Goal: Check status: Check status

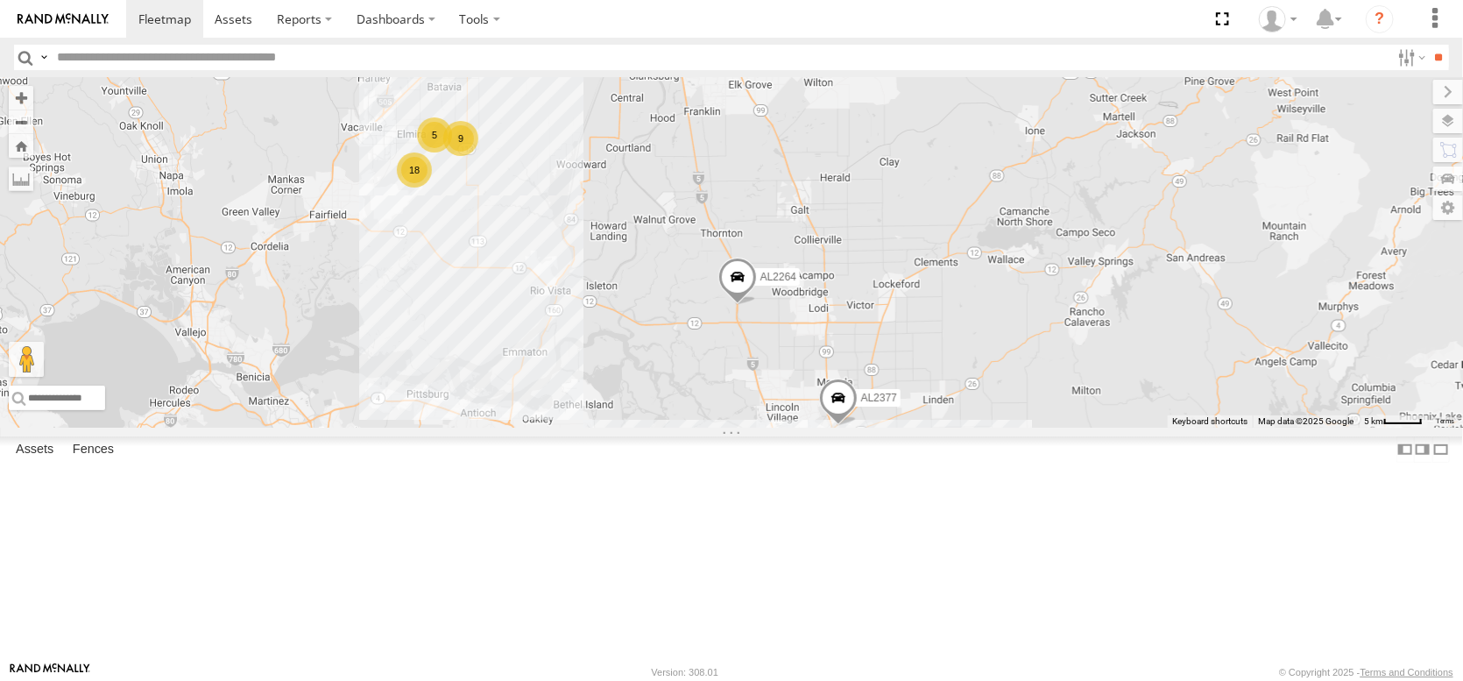
drag, startPoint x: 537, startPoint y: 315, endPoint x: 627, endPoint y: 479, distance: 187.8
click at [636, 428] on div "FRONTLOADER JD344H AL2327 AL2344 AL2264 AL2377 AL2367 AL2309 PT2431 5 18 9 9 2 …" at bounding box center [731, 252] width 1463 height 350
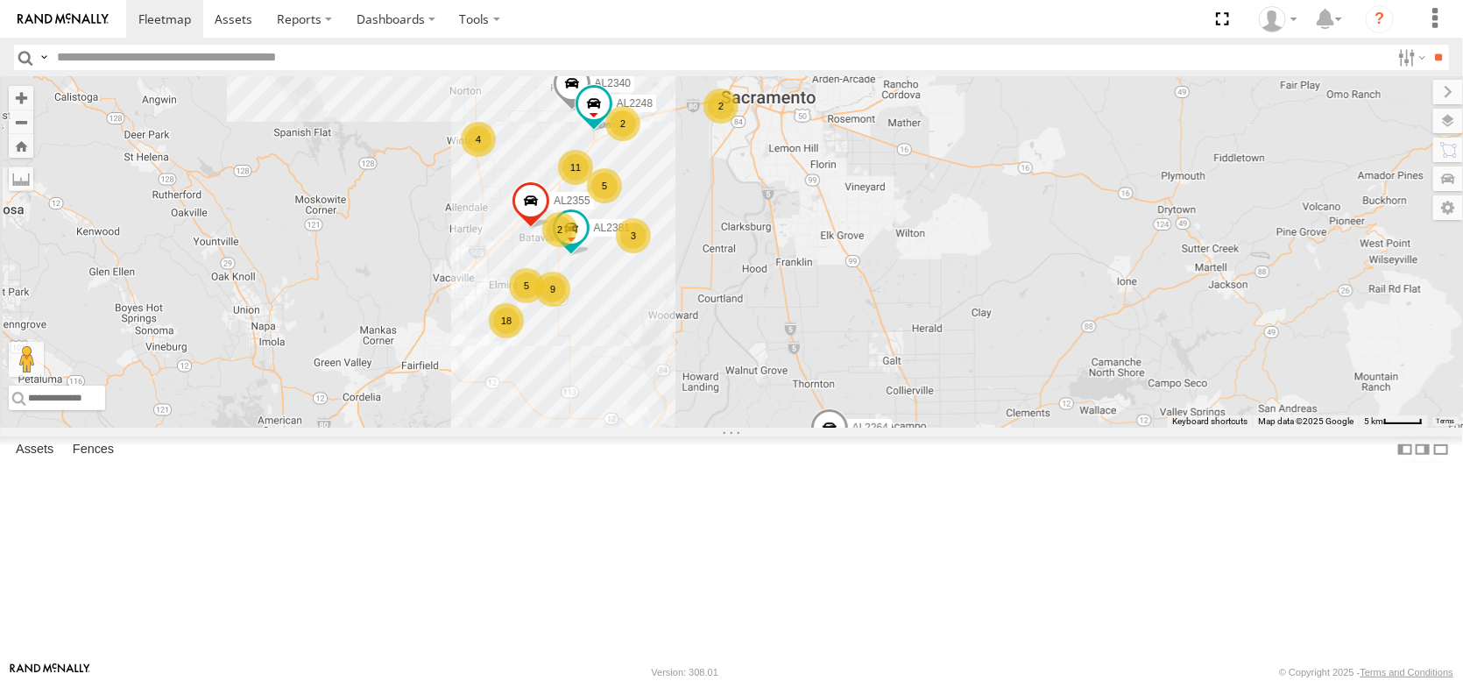
drag, startPoint x: 572, startPoint y: 333, endPoint x: 688, endPoint y: 510, distance: 211.4
click at [688, 428] on div "FRONTLOADER JD344H AL2327 AL2344 AL2264 AL2377 AL2367 AL2309 5 18 9 9 2 2 AL234…" at bounding box center [731, 252] width 1463 height 350
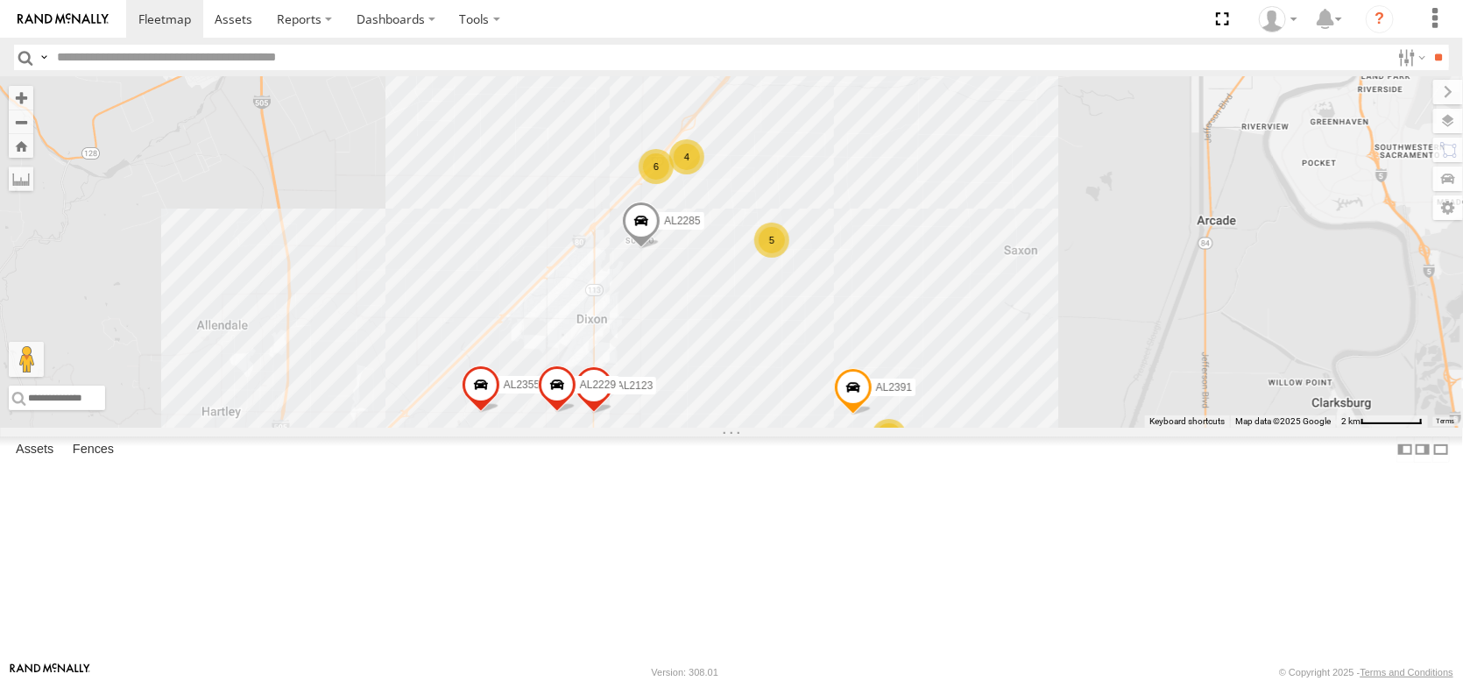
drag, startPoint x: 464, startPoint y: 376, endPoint x: 662, endPoint y: 403, distance: 200.7
click at [662, 403] on div "FRONTLOADER JD344H AL2327 AL2344 AL2264 AL2377 AL2367 AL2309 AL2341 AL2381 AL23…" at bounding box center [731, 252] width 1463 height 350
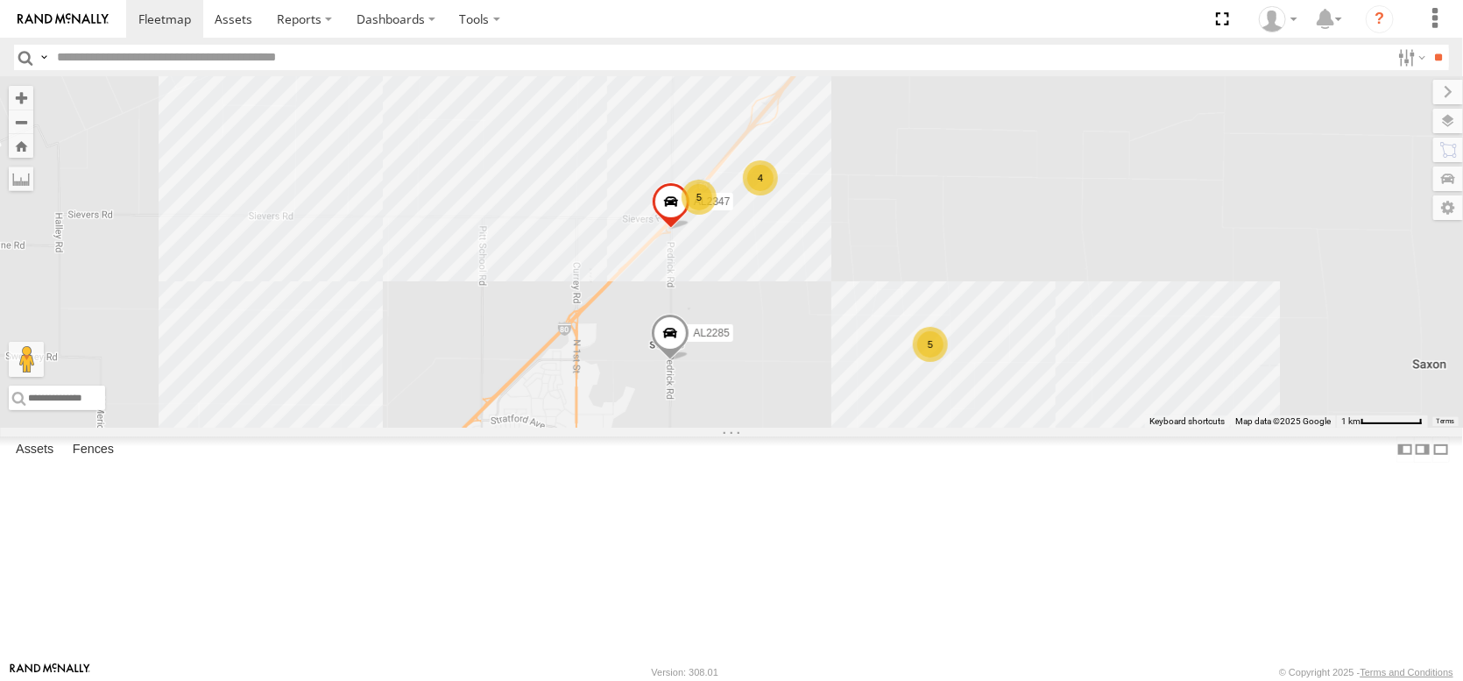
drag, startPoint x: 766, startPoint y: 391, endPoint x: 689, endPoint y: 584, distance: 207.6
click at [690, 428] on div "FRONTLOADER JD344H AL2327 AL2344 AL2264 AL2377 AL2367 AL2309 AL2341 AL2381 AL23…" at bounding box center [731, 252] width 1463 height 350
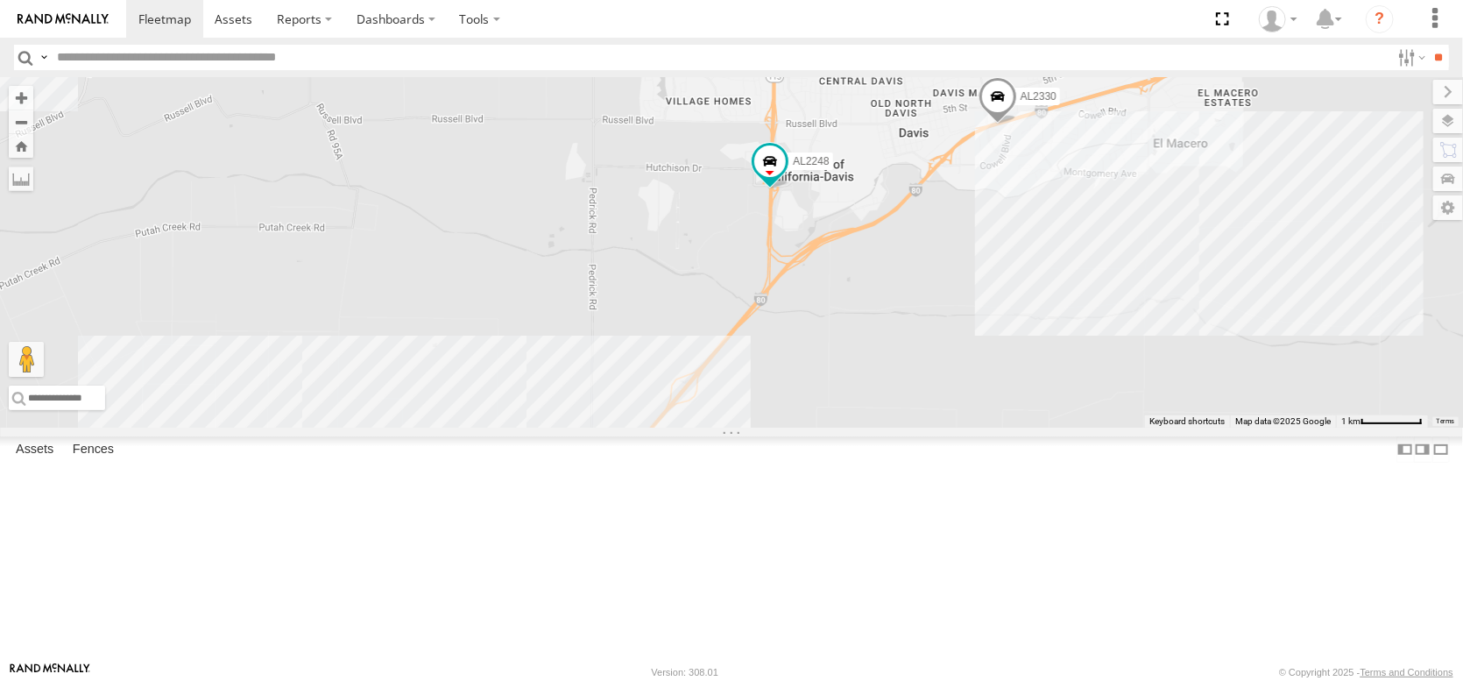
drag, startPoint x: 835, startPoint y: 372, endPoint x: 725, endPoint y: 608, distance: 259.9
click at [728, 428] on div "FRONTLOADER JD344H AL2327 AL2344 AL2264 AL2377 AL2367 AL2309 AL2341 AL2381 AL23…" at bounding box center [731, 252] width 1463 height 350
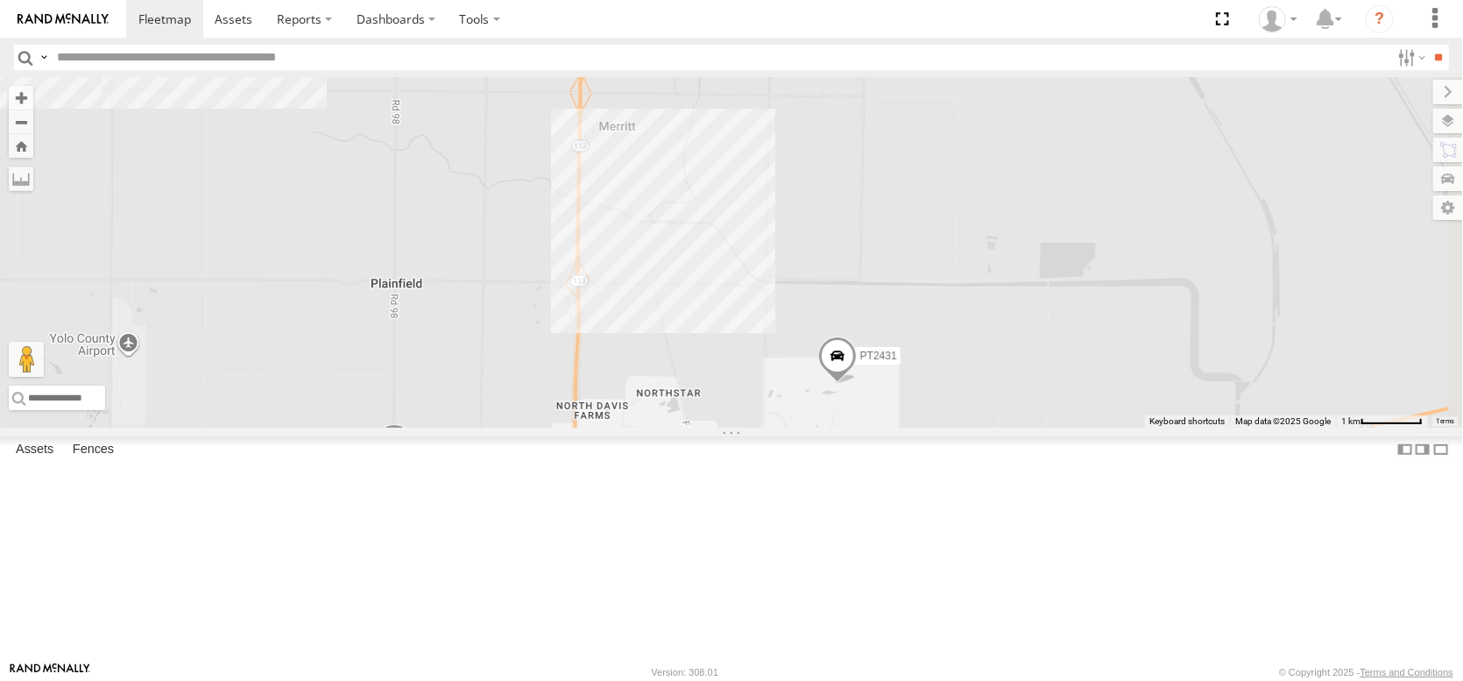
drag, startPoint x: 808, startPoint y: 230, endPoint x: 749, endPoint y: 505, distance: 281.3
click at [749, 428] on div "FRONTLOADER JD344H AL2327 AL2344 AL2264 AL2377 AL2367 AL2309 AL2341 AL2381 AL23…" at bounding box center [731, 252] width 1463 height 350
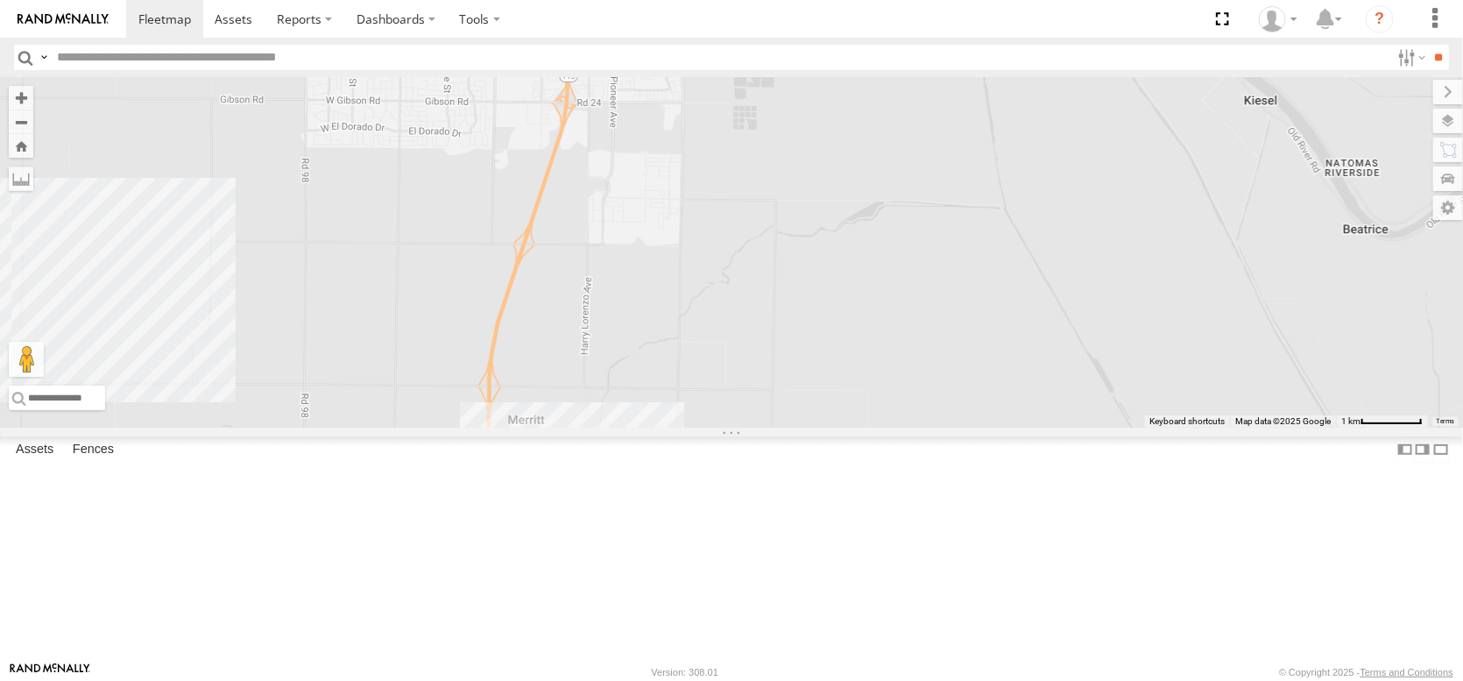
drag, startPoint x: 735, startPoint y: 433, endPoint x: 701, endPoint y: 474, distance: 53.5
click at [701, 428] on div "FRONTLOADER JD344H AL2327 AL2344 AL2264 AL2377 AL2367 AL2309 AL2341 AL2381 AL23…" at bounding box center [731, 252] width 1463 height 350
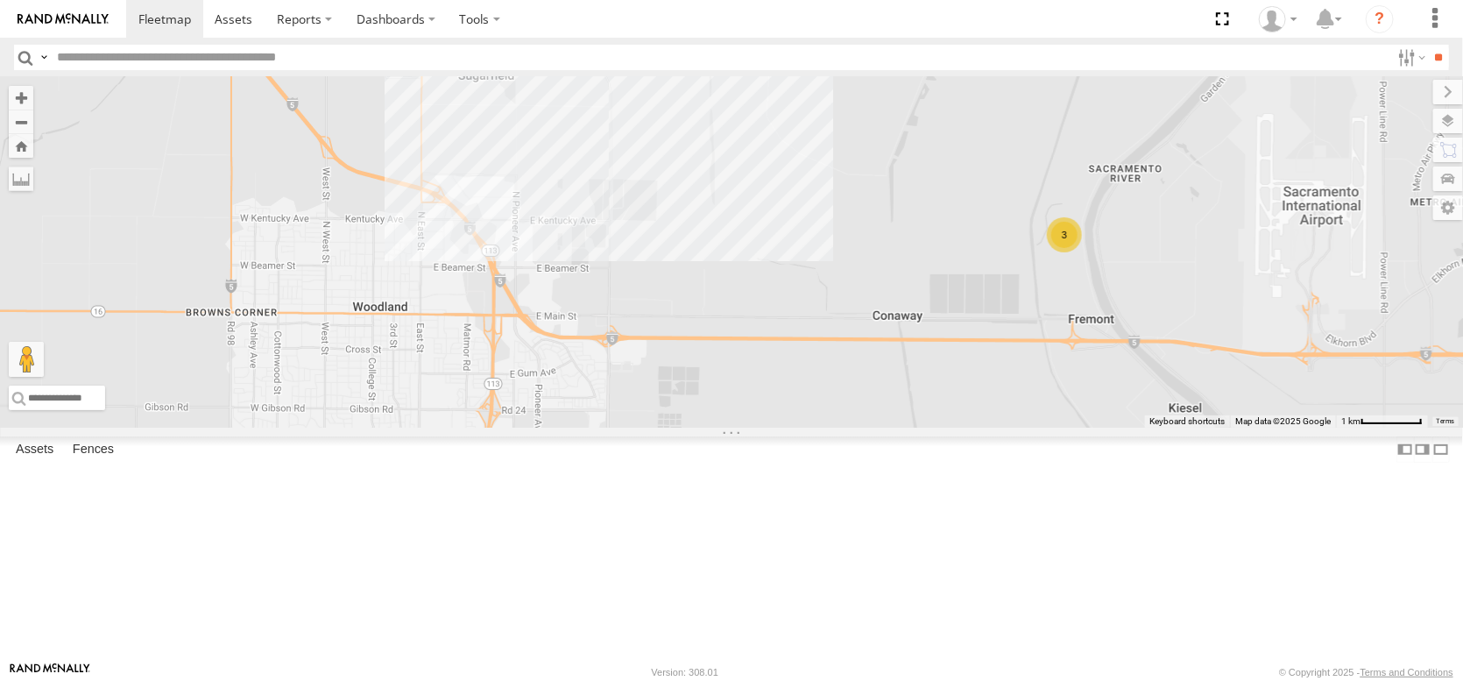
drag, startPoint x: 708, startPoint y: 527, endPoint x: 701, endPoint y: 571, distance: 44.4
click at [702, 428] on div "FRONTLOADER JD344H AL2327 AL2344 AL2264 AL2377 AL2367 AL2309 AL2341 AL2381 AL23…" at bounding box center [731, 252] width 1463 height 350
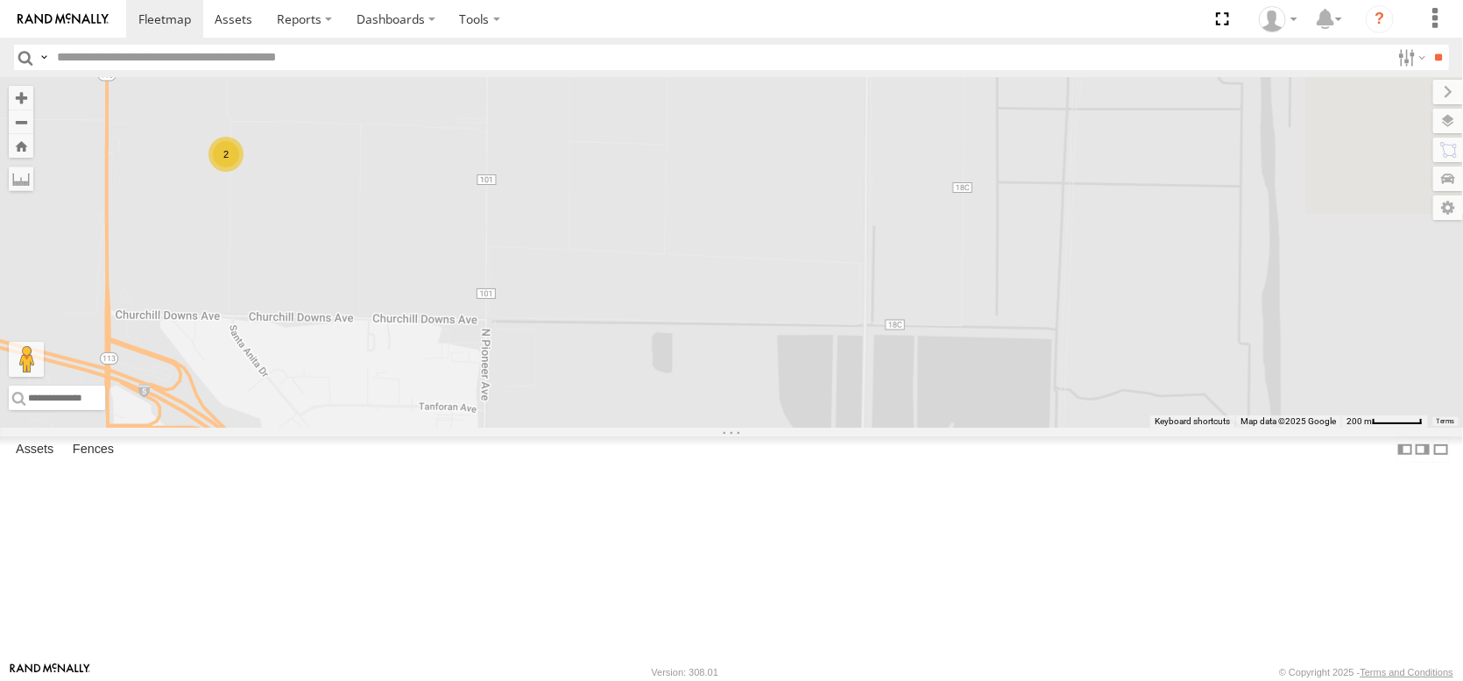
drag, startPoint x: 942, startPoint y: 364, endPoint x: 639, endPoint y: 361, distance: 303.2
click at [639, 361] on div "FRONTLOADER JD344H AL2327 AL2344 AL2264 AL2377 AL2367 AL2309 AL2341 AL2381 AL23…" at bounding box center [731, 252] width 1463 height 350
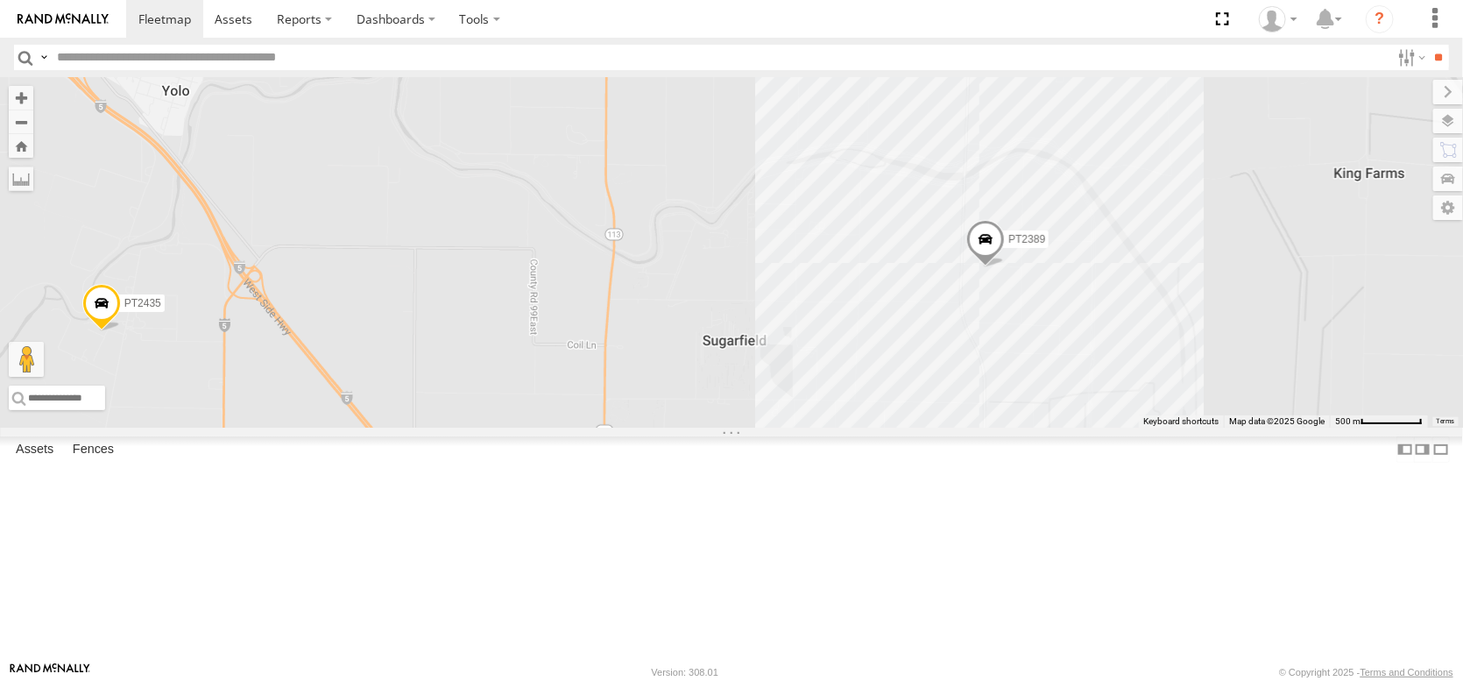
drag, startPoint x: 1076, startPoint y: 258, endPoint x: 1031, endPoint y: 506, distance: 252.8
click at [1031, 428] on div "FRONTLOADER JD344H AL2327 AL2344 AL2264 AL2377 AL2367 AL2309 AL2341 AL2381 AL23…" at bounding box center [731, 252] width 1463 height 350
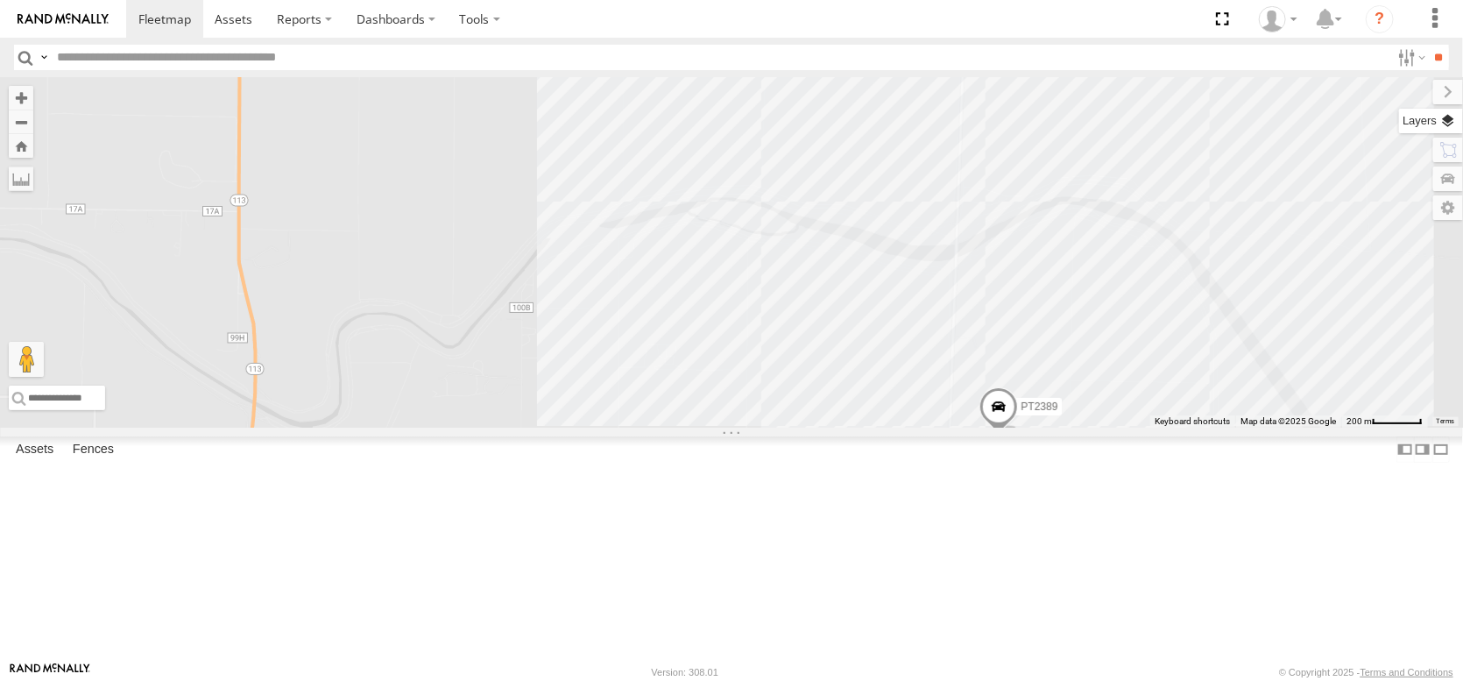
click at [1438, 133] on label at bounding box center [1431, 121] width 64 height 25
click at [0, 0] on span "Overlays" at bounding box center [0, 0] width 0 height 0
click at [0, 0] on span "Basemaps" at bounding box center [0, 0] width 0 height 0
click at [0, 0] on span "Satellite + Roadmap" at bounding box center [0, 0] width 0 height 0
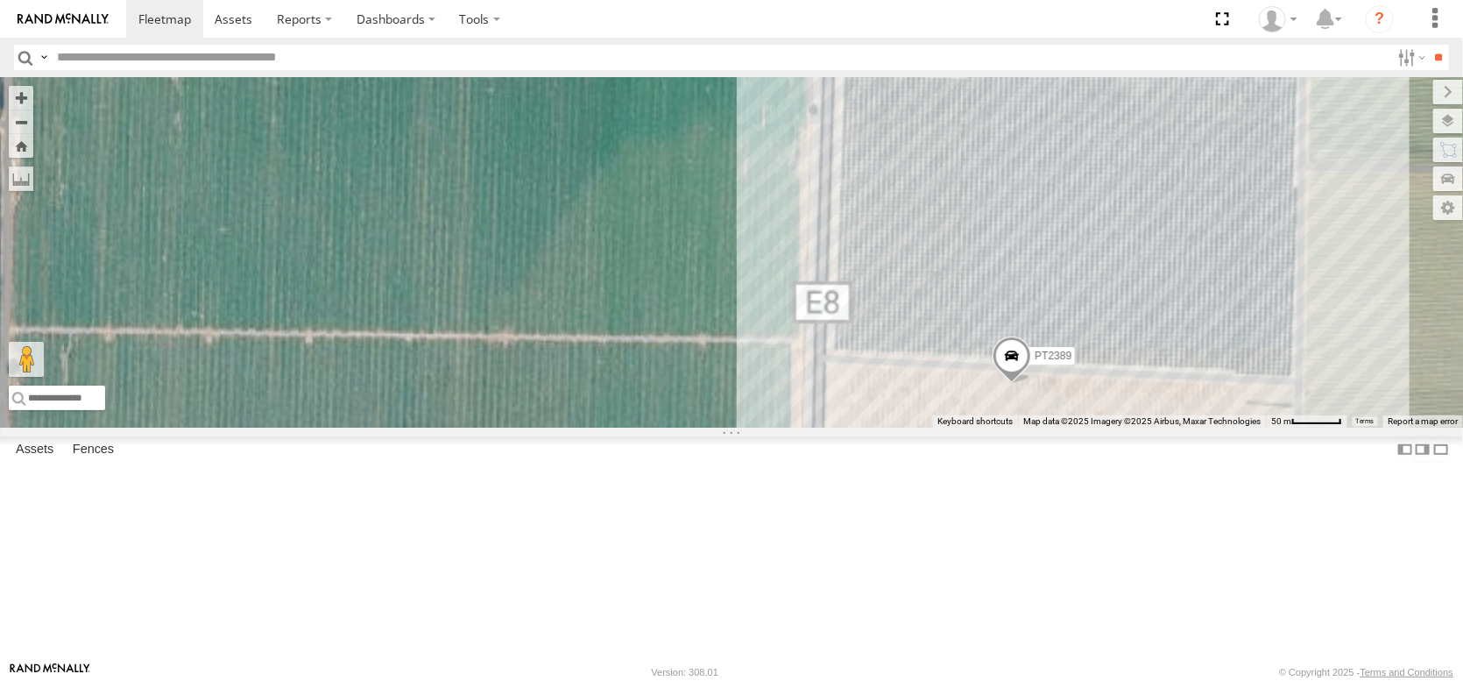
drag, startPoint x: 964, startPoint y: 513, endPoint x: 962, endPoint y: 376, distance: 136.7
click at [950, 378] on div "FRONTLOADER JD344H AL2327 AL2344 AL2264 AL2377 AL2367 AL2309 AL2341 AL2381 AL23…" at bounding box center [731, 252] width 1463 height 350
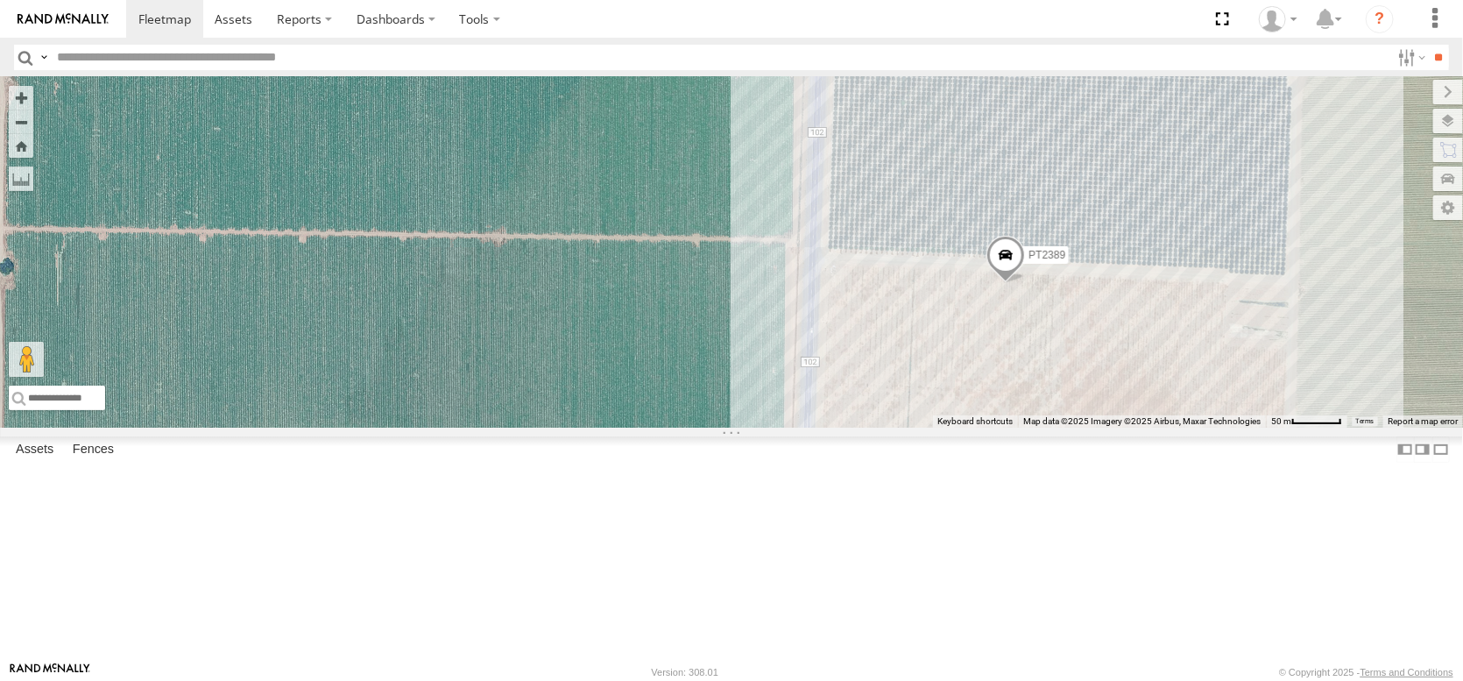
drag, startPoint x: 870, startPoint y: 361, endPoint x: 884, endPoint y: 301, distance: 62.1
click at [873, 301] on div "FRONTLOADER JD344H AL2327 AL2344 AL2264 AL2377 AL2367 AL2309 AL2341 AL2381 AL23…" at bounding box center [731, 252] width 1463 height 350
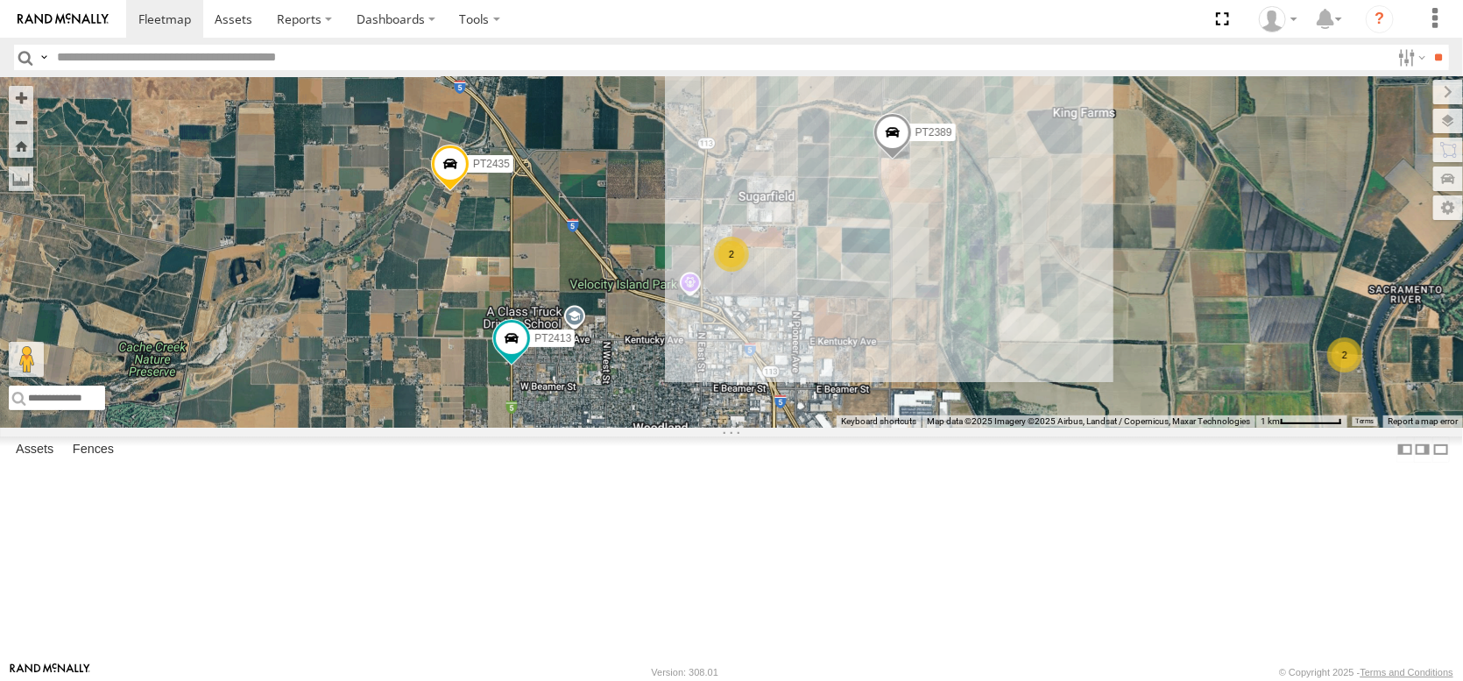
drag, startPoint x: 737, startPoint y: 543, endPoint x: 732, endPoint y: 373, distance: 170.1
click at [732, 373] on div "2 2 PT2389 PT2435 PT2413" at bounding box center [731, 252] width 1463 height 350
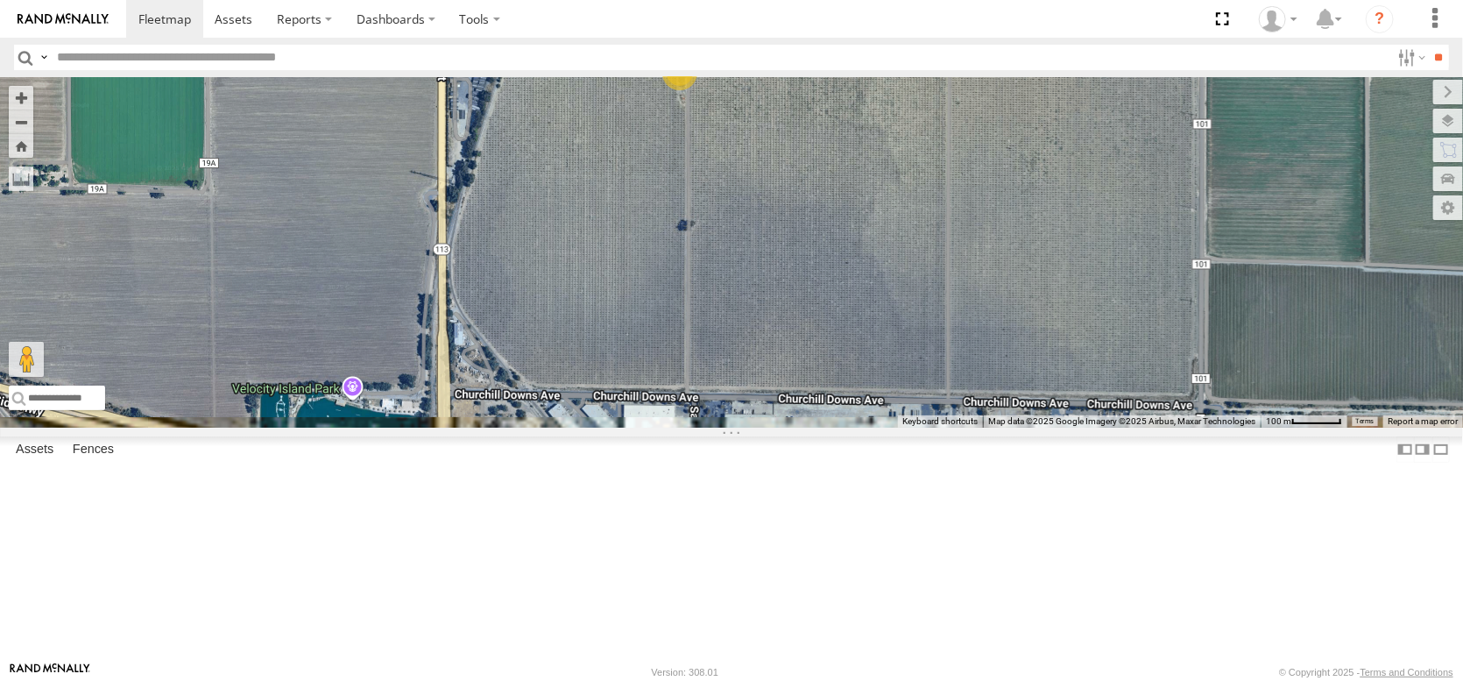
drag, startPoint x: 723, startPoint y: 390, endPoint x: 674, endPoint y: 262, distance: 137.0
click at [674, 262] on div "PT2389 PT2435 PT2413 PT2436 2" at bounding box center [731, 252] width 1463 height 350
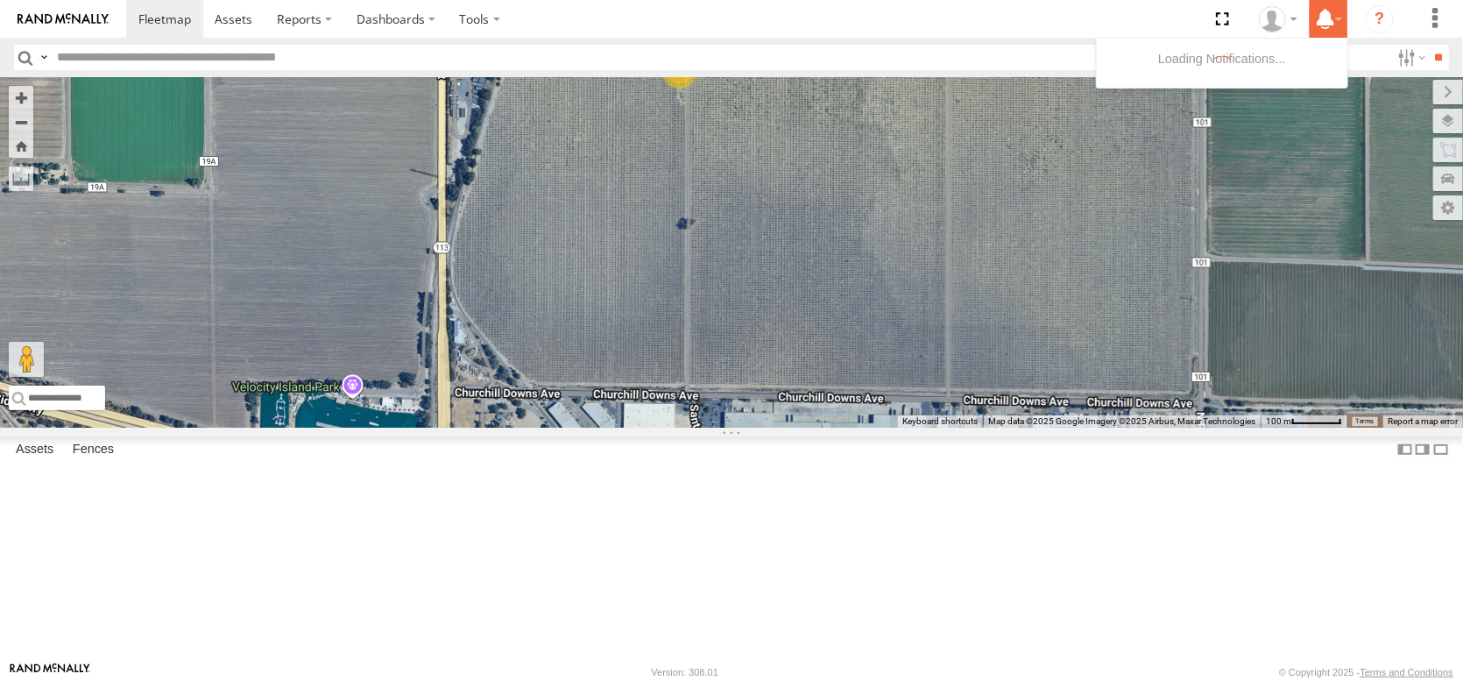
click at [1310, 17] on icon at bounding box center [1326, 19] width 32 height 22
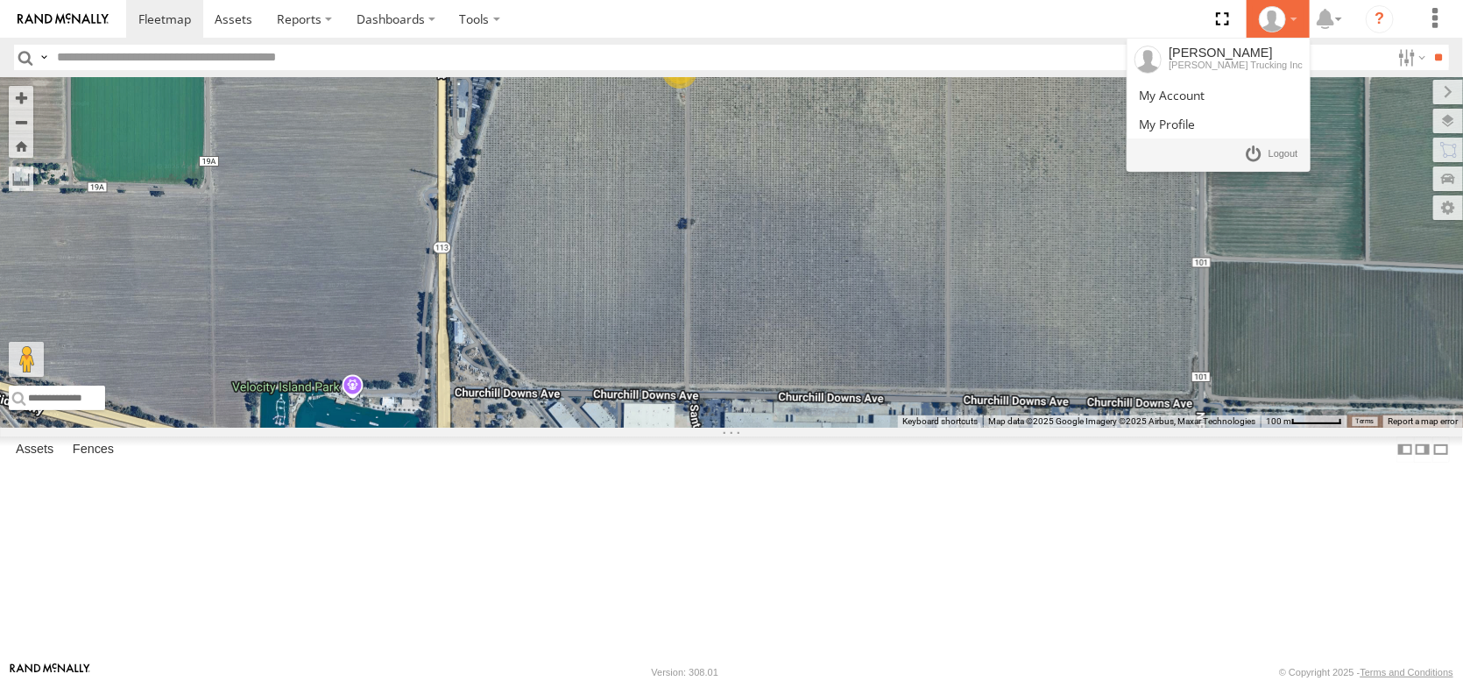
click at [1263, 27] on div at bounding box center [1278, 19] width 51 height 26
click at [1254, 167] on link at bounding box center [1271, 154] width 65 height 25
